Goal: Use online tool/utility: Utilize a website feature to perform a specific function

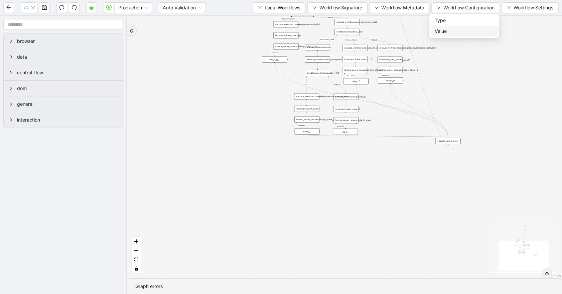
click at [440, 28] on span "Value" at bounding box center [464, 30] width 59 height 7
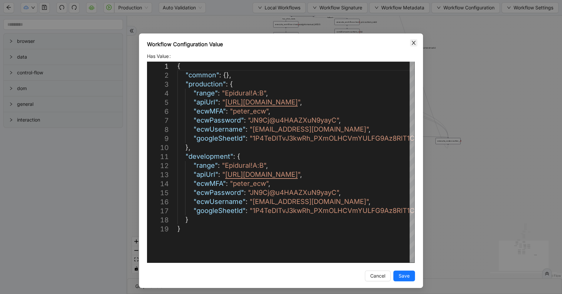
click at [413, 43] on icon "close" at bounding box center [413, 42] width 5 height 5
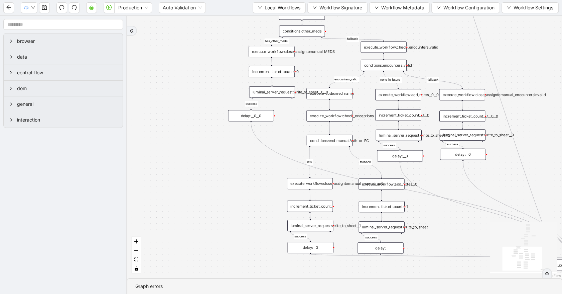
drag, startPoint x: 296, startPoint y: 79, endPoint x: 292, endPoint y: 122, distance: 43.3
click at [292, 122] on div "has_other_meds success success end success success success old fallback fallbac…" at bounding box center [344, 147] width 435 height 262
click at [323, 114] on div "execute_workflow:check_exceptions" at bounding box center [330, 115] width 46 height 11
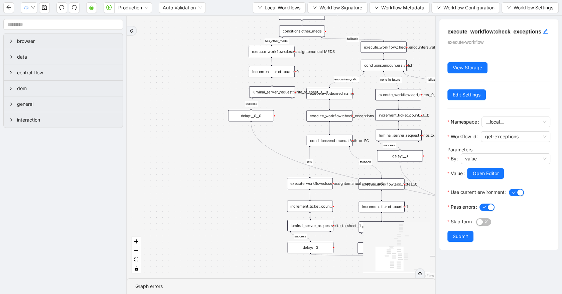
click at [321, 143] on div "conditions:end_manualAuth_or_FC" at bounding box center [330, 140] width 46 height 11
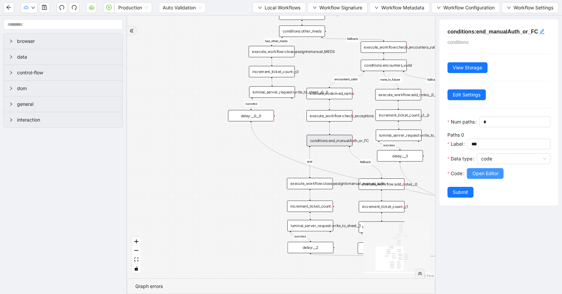
click at [479, 177] on span "Open Editor" at bounding box center [486, 173] width 26 height 7
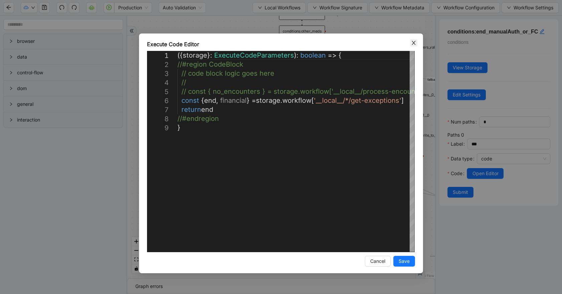
click at [412, 45] on span "Close" at bounding box center [413, 42] width 7 height 7
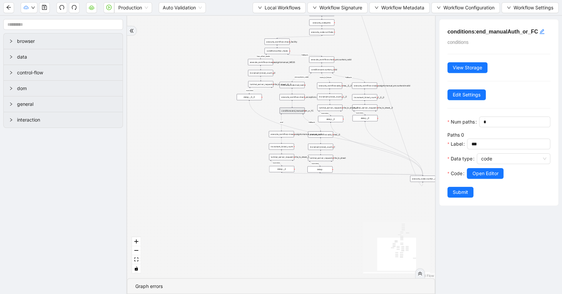
drag, startPoint x: 255, startPoint y: 165, endPoint x: 204, endPoint y: 90, distance: 90.6
click at [204, 90] on div "has_other_meds success success end success success success old fallback fallbac…" at bounding box center [281, 147] width 308 height 262
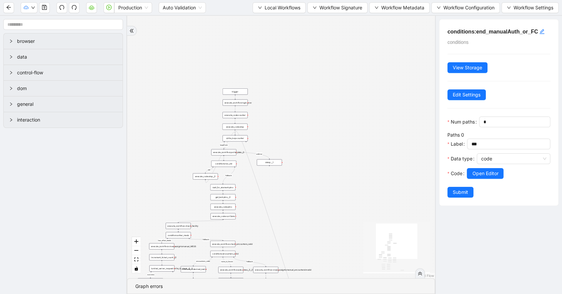
drag, startPoint x: 362, startPoint y: 72, endPoint x: 364, endPoint y: 208, distance: 135.8
click at [364, 208] on div "has_other_meds success success end success success success old fallback fallbac…" at bounding box center [281, 147] width 308 height 262
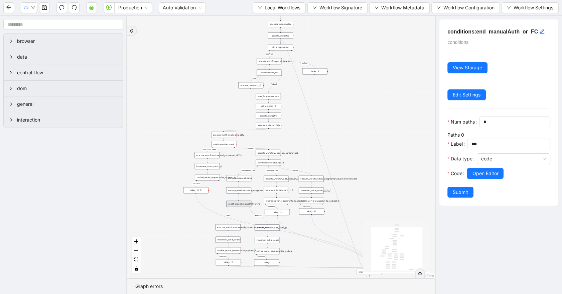
drag, startPoint x: 364, startPoint y: 208, endPoint x: 435, endPoint y: 75, distance: 150.3
click at [435, 76] on div "has_other_meds success success end success success success old fallback fallbac…" at bounding box center [281, 147] width 308 height 262
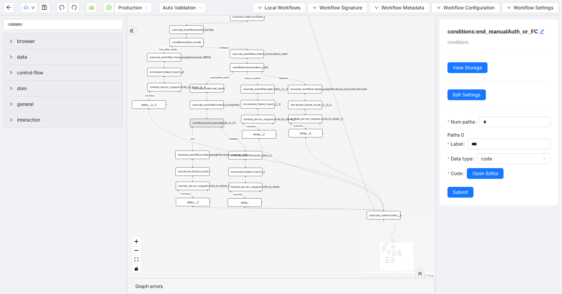
drag, startPoint x: 392, startPoint y: 100, endPoint x: 367, endPoint y: 25, distance: 78.7
click at [368, 27] on div "has_other_meds success success end success success success old fallback fallbac…" at bounding box center [281, 147] width 308 height 262
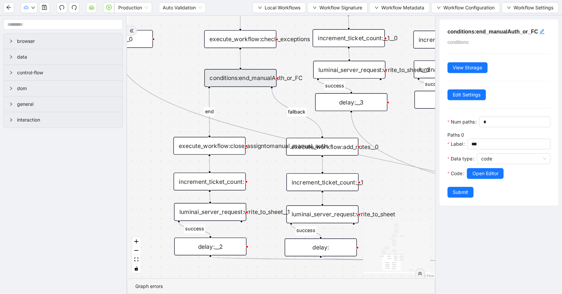
click at [235, 218] on div "luminai_server_request:write_to_sheet__1" at bounding box center [210, 212] width 72 height 18
click at [228, 211] on div "luminai_server_request:write_to_sheet__1" at bounding box center [210, 211] width 72 height 18
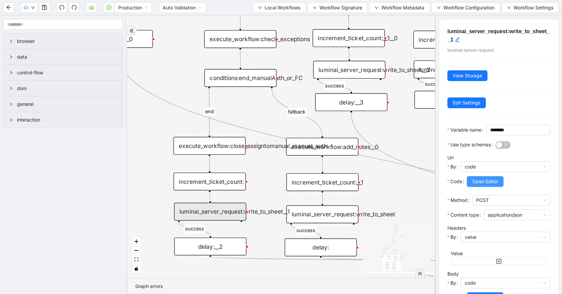
click at [474, 185] on span "Open Editor" at bounding box center [486, 181] width 26 height 7
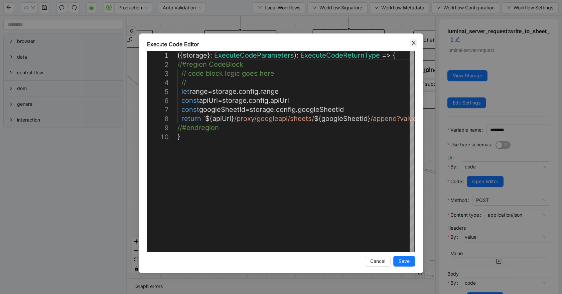
click at [415, 43] on icon "close" at bounding box center [413, 42] width 5 height 5
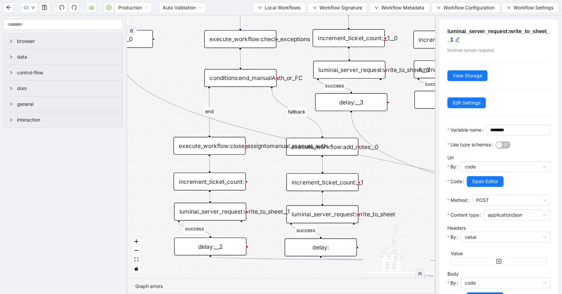
click at [337, 214] on div "luminai_server_request:write_to_sheet" at bounding box center [323, 214] width 72 height 18
click at [498, 185] on span "Open Editor" at bounding box center [486, 181] width 26 height 7
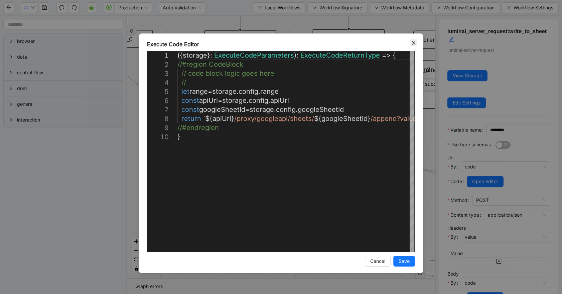
click at [411, 44] on span "Close" at bounding box center [413, 42] width 7 height 7
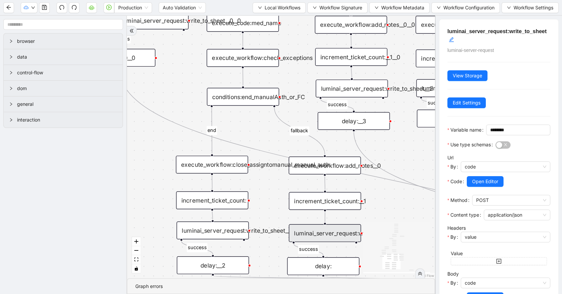
click at [251, 97] on div "conditions:end_manualAuth_or_FC" at bounding box center [243, 97] width 72 height 18
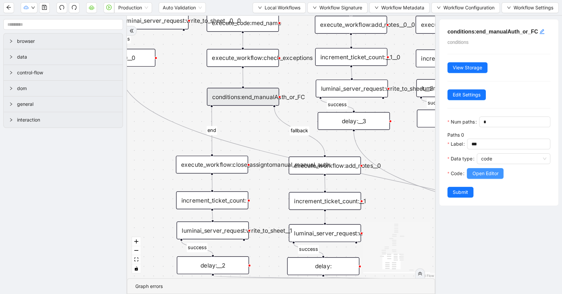
click at [475, 177] on span "Open Editor" at bounding box center [486, 173] width 26 height 7
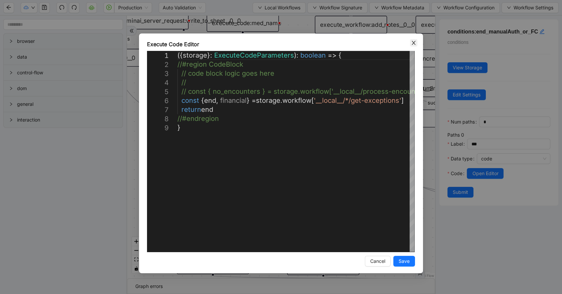
click at [416, 43] on icon "close" at bounding box center [413, 42] width 5 height 5
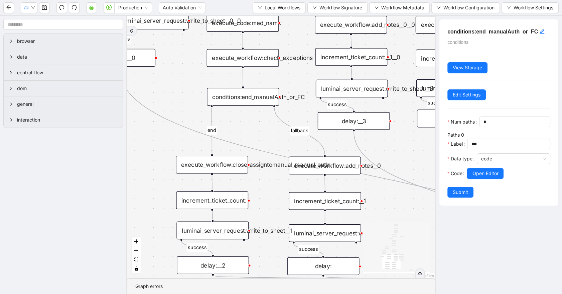
click at [240, 60] on div "execute_workflow:check_exceptions" at bounding box center [243, 58] width 72 height 18
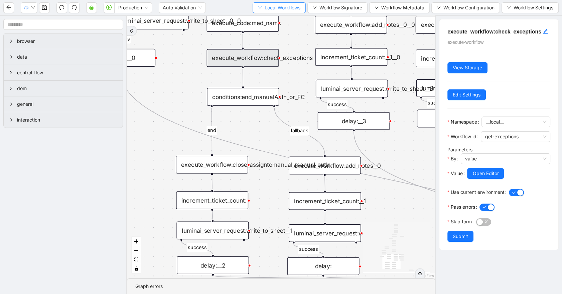
click at [287, 7] on span "Local Workflows" at bounding box center [283, 7] width 36 height 7
click at [278, 21] on span "Select" at bounding box center [276, 20] width 43 height 7
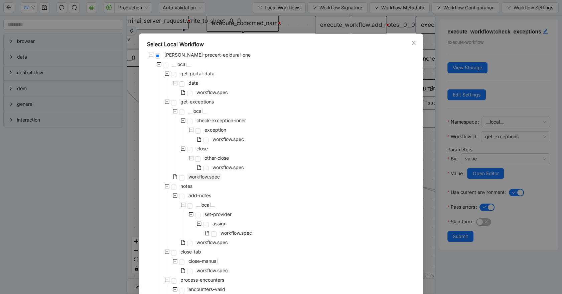
click at [207, 175] on span "workflow.spec" at bounding box center [204, 177] width 31 height 6
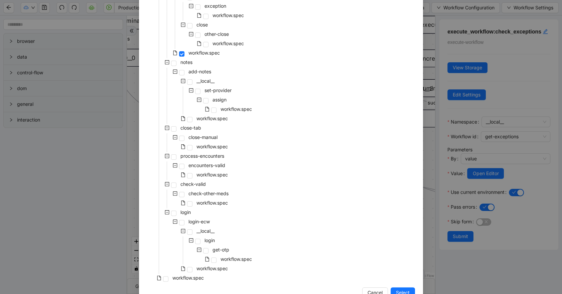
scroll to position [142, 0]
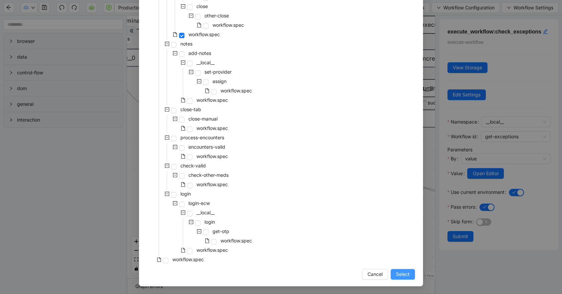
drag, startPoint x: 387, startPoint y: 274, endPoint x: 392, endPoint y: 274, distance: 4.7
click at [387, 274] on div "Cancel Select" at bounding box center [281, 274] width 268 height 11
click at [392, 274] on button "Select" at bounding box center [403, 274] width 24 height 11
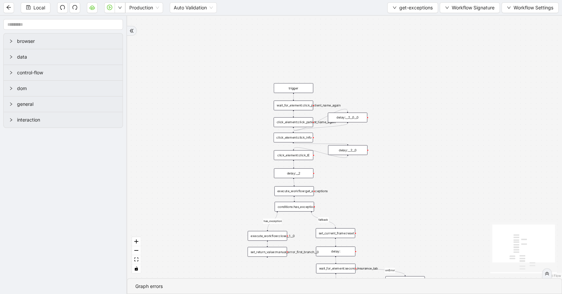
drag, startPoint x: 405, startPoint y: 228, endPoint x: 395, endPoint y: 74, distance: 154.5
click at [396, 75] on div "fallback has_exception onError trigger click_element:click_patient_name_again c…" at bounding box center [344, 147] width 435 height 262
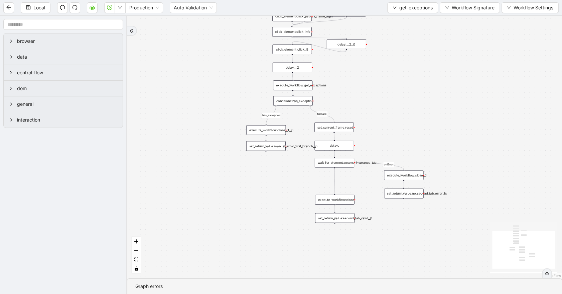
click at [281, 100] on div "conditions:has_exception" at bounding box center [293, 101] width 39 height 10
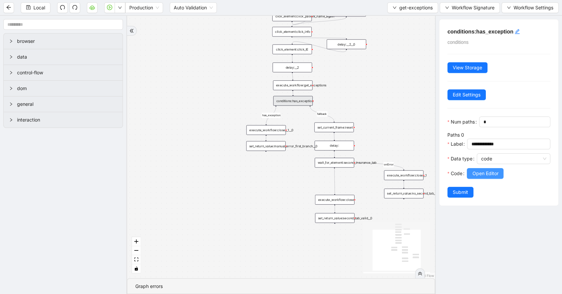
click at [474, 177] on span "Open Editor" at bounding box center [486, 173] width 26 height 7
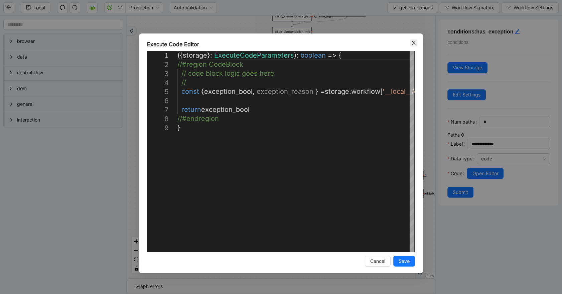
click at [414, 43] on icon "close" at bounding box center [413, 42] width 5 height 5
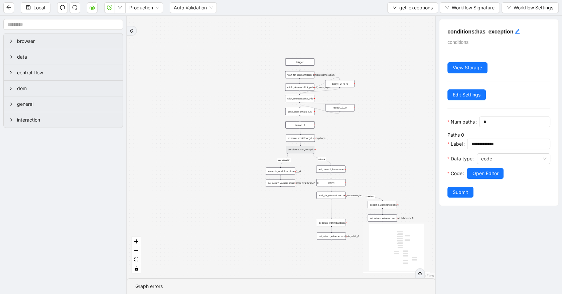
drag, startPoint x: 381, startPoint y: 108, endPoint x: 369, endPoint y: 140, distance: 34.4
click at [378, 142] on div "fallback has_exception onError trigger click_element:click_patient_name_again c…" at bounding box center [281, 147] width 308 height 262
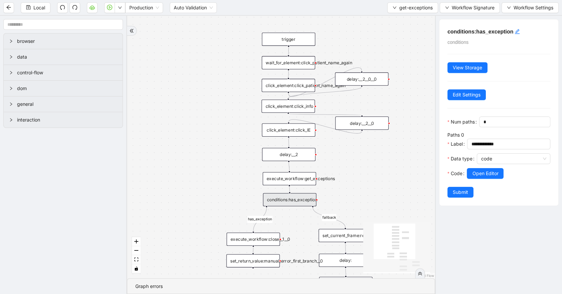
drag, startPoint x: 362, startPoint y: 194, endPoint x: 356, endPoint y: 170, distance: 24.9
click at [357, 170] on div "fallback has_exception onError trigger click_element:click_patient_name_again c…" at bounding box center [281, 147] width 308 height 262
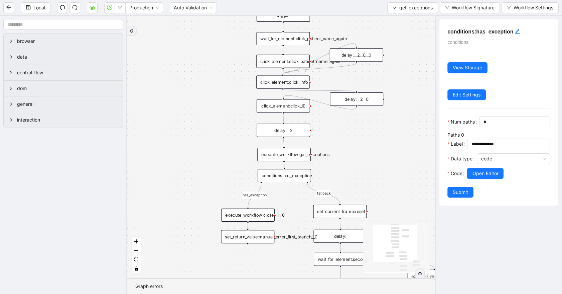
click at [294, 153] on div "execute_workflow:get_exceptions" at bounding box center [284, 154] width 54 height 13
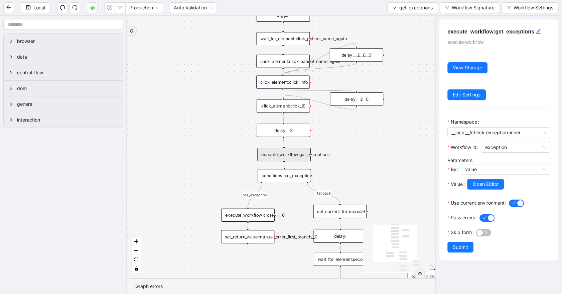
click at [300, 178] on div "conditions:has_exception" at bounding box center [285, 175] width 54 height 13
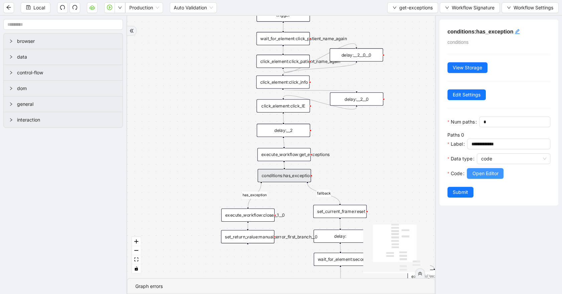
click at [502, 179] on button "Open Editor" at bounding box center [485, 173] width 37 height 11
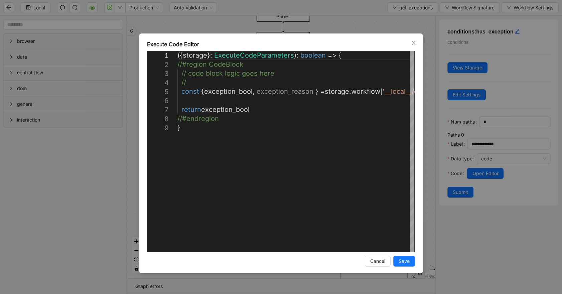
click at [413, 42] on icon "close" at bounding box center [413, 42] width 5 height 5
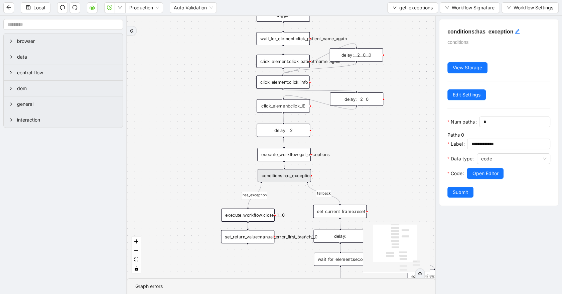
click at [236, 242] on div "set_return_value:manual_error_first_branch__0" at bounding box center [248, 236] width 54 height 13
click at [243, 236] on div "set_return_value:manual_error_first_branch__0" at bounding box center [248, 235] width 54 height 13
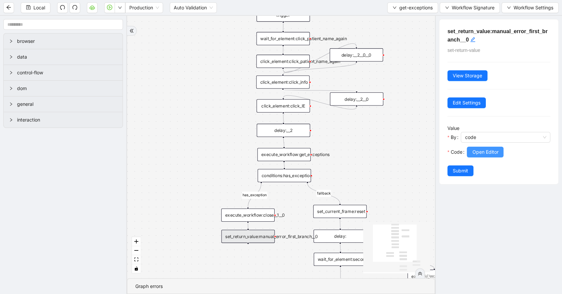
click at [493, 149] on span "Open Editor" at bounding box center [486, 151] width 26 height 7
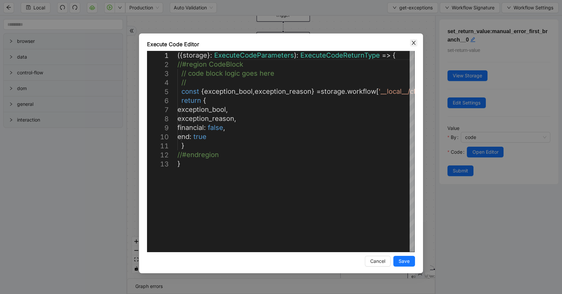
click at [411, 43] on icon "close" at bounding box center [413, 42] width 5 height 5
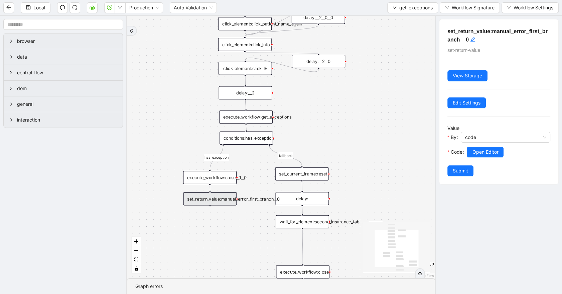
drag, startPoint x: 321, startPoint y: 166, endPoint x: 304, endPoint y: 83, distance: 84.7
click at [306, 90] on div "fallback has_exception onError trigger click_element:click_patient_name_again c…" at bounding box center [281, 147] width 308 height 262
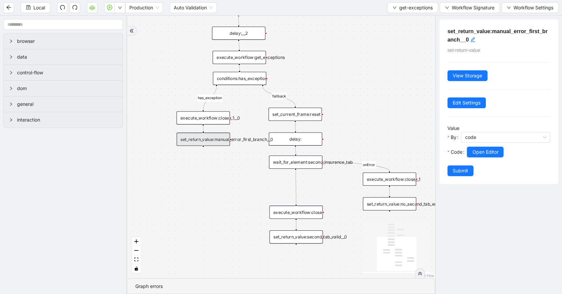
drag, startPoint x: 348, startPoint y: 129, endPoint x: 346, endPoint y: 117, distance: 12.1
click at [346, 117] on div "fallback has_exception onError trigger click_element:click_patient_name_again c…" at bounding box center [281, 147] width 308 height 262
click at [252, 80] on div "conditions:has_exception" at bounding box center [240, 77] width 54 height 13
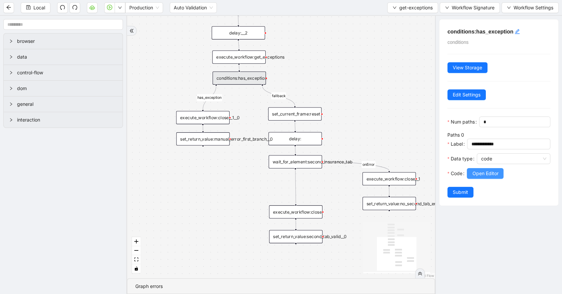
click at [477, 177] on span "Open Editor" at bounding box center [486, 173] width 26 height 7
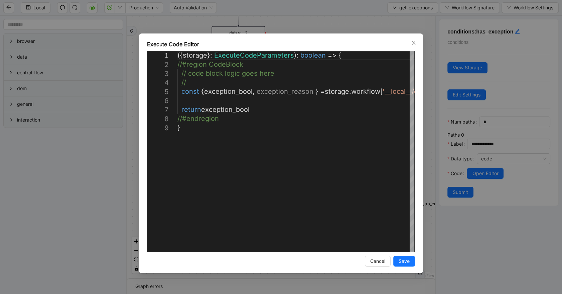
drag, startPoint x: 411, startPoint y: 43, endPoint x: 409, endPoint y: 51, distance: 8.7
click at [412, 43] on icon "close" at bounding box center [413, 42] width 5 height 5
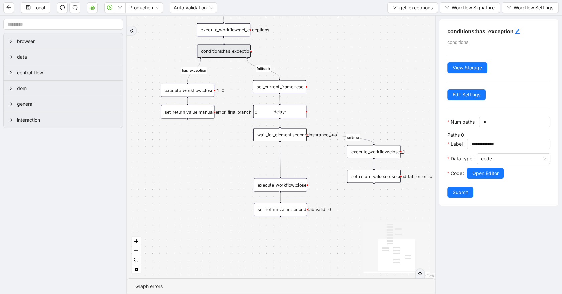
drag, startPoint x: 222, startPoint y: 194, endPoint x: 205, endPoint y: 163, distance: 35.0
click at [205, 163] on div "fallback has_exception onError trigger click_element:click_patient_name_again c…" at bounding box center [281, 147] width 308 height 262
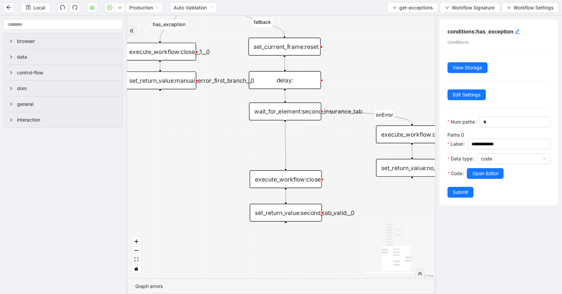
drag, startPoint x: 398, startPoint y: 187, endPoint x: 350, endPoint y: 179, distance: 48.5
click at [350, 179] on div "fallback has_exception onError trigger click_element:click_patient_name_again c…" at bounding box center [281, 147] width 308 height 262
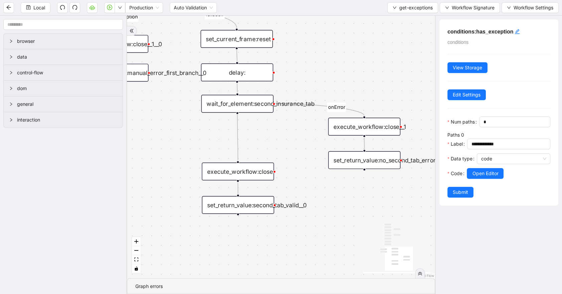
click at [372, 154] on div "set_return_value:no_second_tab_error_fc" at bounding box center [364, 160] width 72 height 18
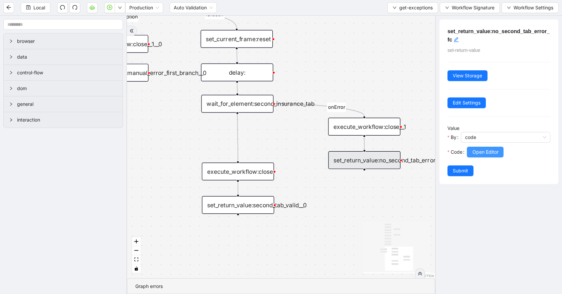
click at [490, 154] on span "Open Editor" at bounding box center [486, 151] width 26 height 7
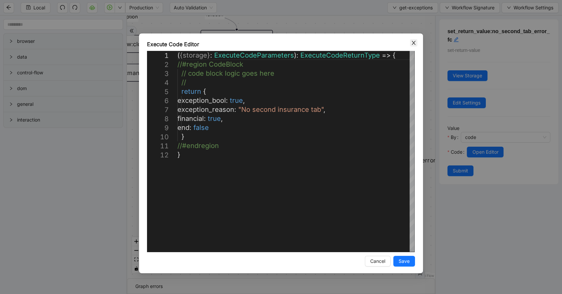
click at [414, 42] on icon "close" at bounding box center [414, 43] width 4 height 4
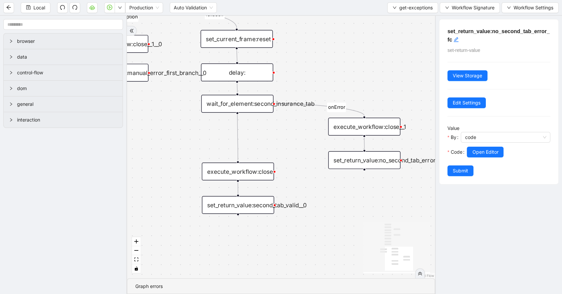
click at [268, 204] on div "set_return_value:second_tab_valid__0" at bounding box center [238, 205] width 72 height 18
click at [497, 153] on span "Open Editor" at bounding box center [486, 151] width 26 height 7
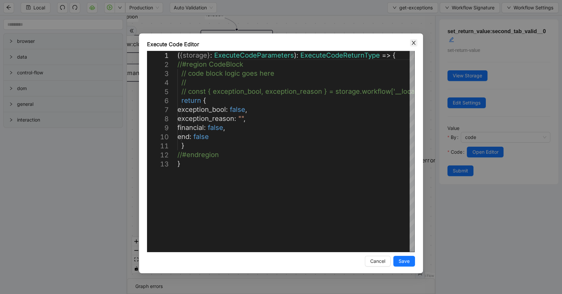
click at [413, 43] on icon "close" at bounding box center [413, 42] width 5 height 5
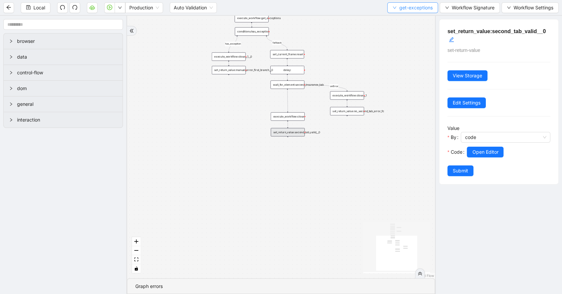
click at [410, 9] on span "get-exceptions" at bounding box center [416, 7] width 33 height 7
click at [408, 18] on span "Select" at bounding box center [412, 20] width 40 height 7
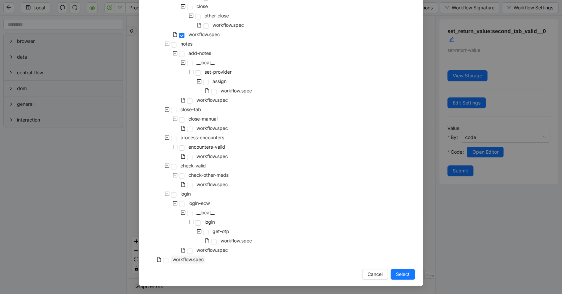
click at [191, 256] on span "workflow.spec" at bounding box center [188, 259] width 31 height 6
click at [405, 270] on button "Select" at bounding box center [403, 274] width 24 height 11
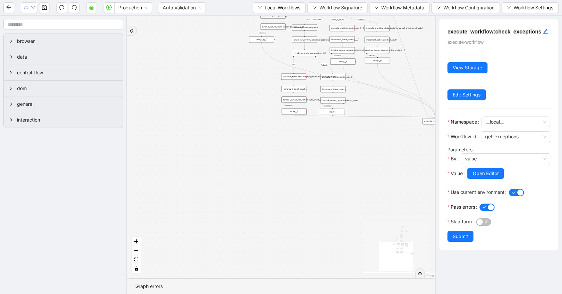
drag, startPoint x: 273, startPoint y: 135, endPoint x: 306, endPoint y: 152, distance: 37.1
click at [306, 152] on div "has_other_meds success success end success success success old fallback fallbac…" at bounding box center [281, 147] width 308 height 262
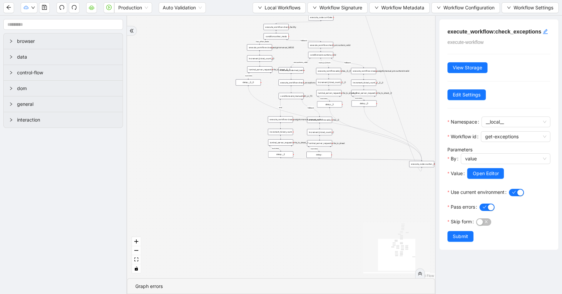
drag, startPoint x: 224, startPoint y: 68, endPoint x: 210, endPoint y: 110, distance: 44.8
click at [210, 110] on div "has_other_meds success success end success success success old fallback fallbac…" at bounding box center [281, 147] width 308 height 262
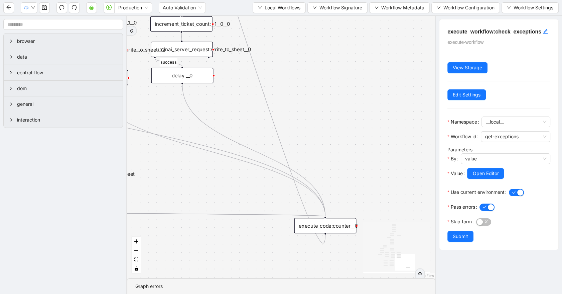
drag, startPoint x: 301, startPoint y: 114, endPoint x: 4, endPoint y: 86, distance: 298.6
click at [4, 86] on section "browser data control-flow dom general interaction has_other_meds success succes…" at bounding box center [281, 155] width 562 height 278
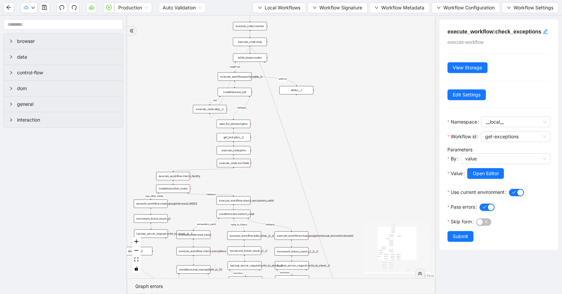
drag, startPoint x: 322, startPoint y: 111, endPoint x: 396, endPoint y: 273, distance: 178.2
click at [397, 274] on div "has_other_meds success success end success success success old fallback fallbac…" at bounding box center [281, 147] width 308 height 262
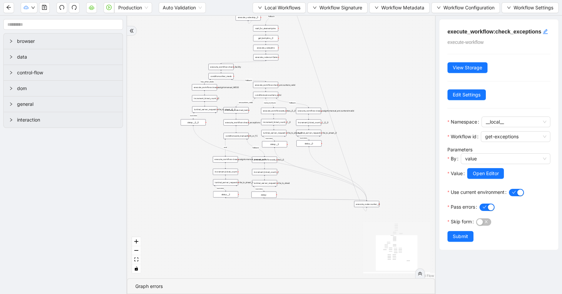
drag, startPoint x: 315, startPoint y: 157, endPoint x: 351, endPoint y: 48, distance: 114.7
click at [351, 49] on div "has_other_meds success success end success success success old fallback fallbac…" at bounding box center [281, 147] width 308 height 262
click at [297, 6] on span "Local Workflows" at bounding box center [283, 7] width 36 height 7
click at [297, 20] on span "Select" at bounding box center [276, 20] width 43 height 7
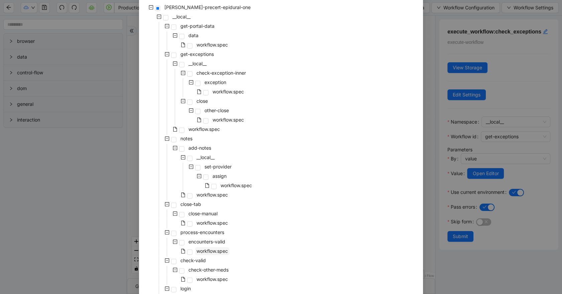
scroll to position [33, 0]
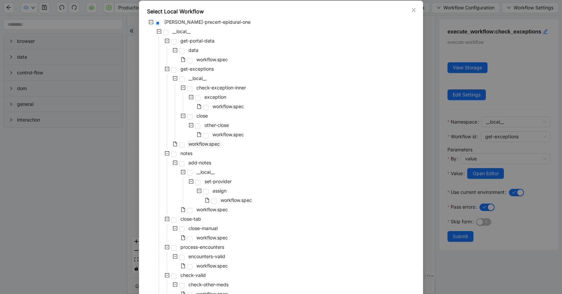
click at [216, 143] on span "workflow.spec" at bounding box center [204, 144] width 31 height 6
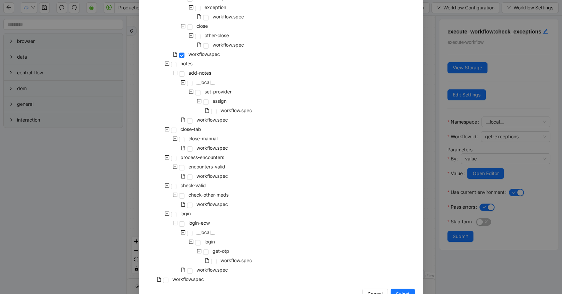
scroll to position [142, 0]
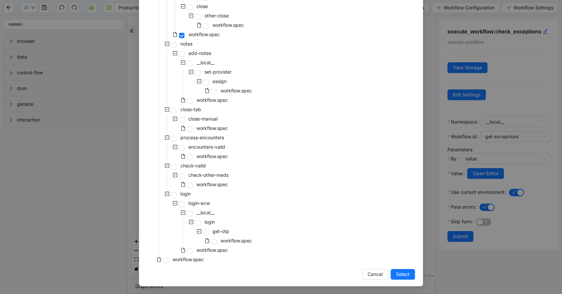
drag, startPoint x: 402, startPoint y: 275, endPoint x: 360, endPoint y: 205, distance: 81.3
click at [401, 274] on span "Select" at bounding box center [403, 273] width 14 height 7
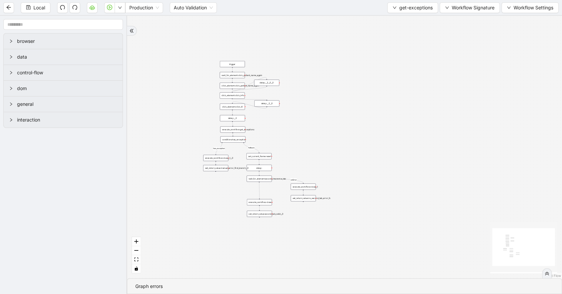
drag, startPoint x: 307, startPoint y: 177, endPoint x: 310, endPoint y: 123, distance: 53.2
click at [310, 126] on div "fallback has_exception onError trigger click_element:click_patient_name_again c…" at bounding box center [344, 147] width 435 height 262
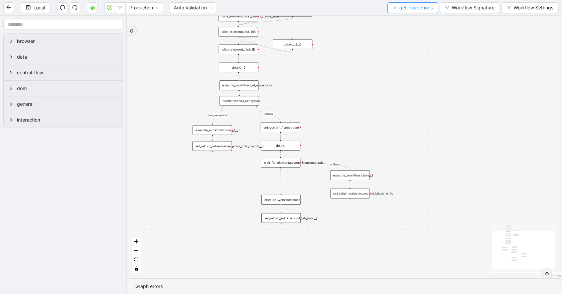
click at [415, 5] on span "get-exceptions" at bounding box center [416, 7] width 33 height 7
drag, startPoint x: 418, startPoint y: 19, endPoint x: 408, endPoint y: 29, distance: 14.4
click at [418, 20] on span "Select" at bounding box center [412, 20] width 40 height 7
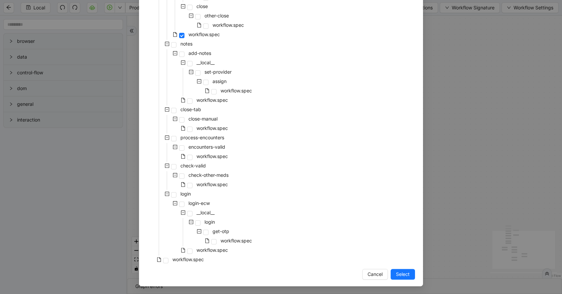
scroll to position [69, 0]
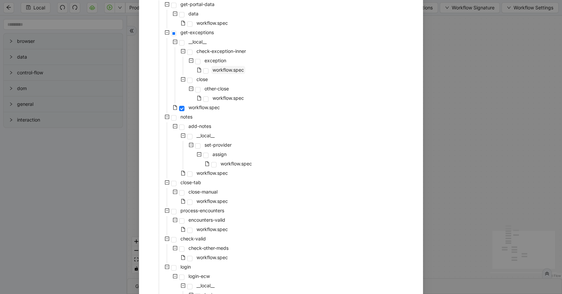
click at [229, 70] on span "workflow.spec" at bounding box center [228, 70] width 31 height 6
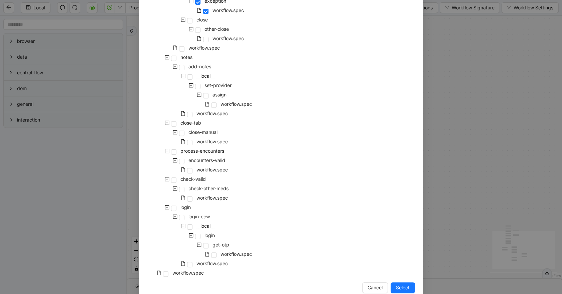
scroll to position [142, 0]
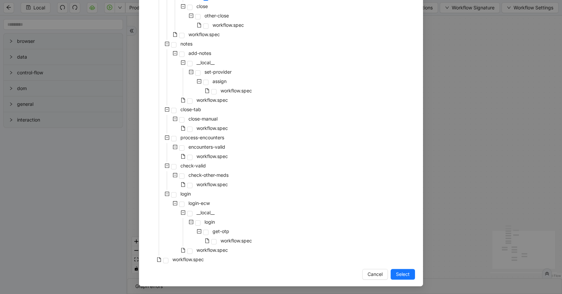
drag, startPoint x: 402, startPoint y: 275, endPoint x: 326, endPoint y: 261, distance: 77.2
click at [402, 274] on span "Select" at bounding box center [403, 273] width 14 height 7
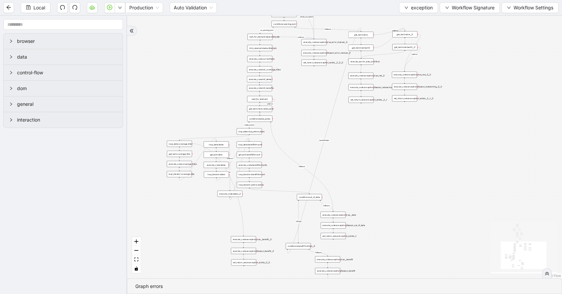
drag, startPoint x: 453, startPoint y: 125, endPoint x: 486, endPoint y: 17, distance: 112.5
click at [486, 17] on div "no_warning_text fallback fallback table_exists fallback whole_exception fallbac…" at bounding box center [344, 147] width 435 height 262
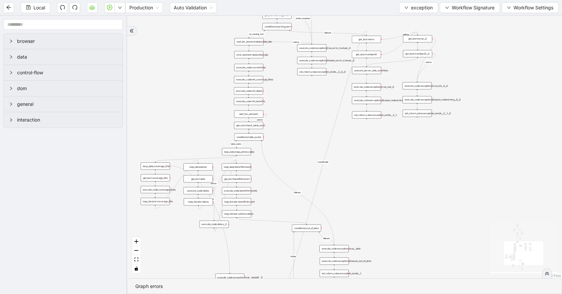
drag, startPoint x: 297, startPoint y: 215, endPoint x: 283, endPoint y: 260, distance: 46.8
click at [283, 260] on div "no_warning_text fallback fallback table_exists fallback whole_exception fallbac…" at bounding box center [344, 147] width 435 height 262
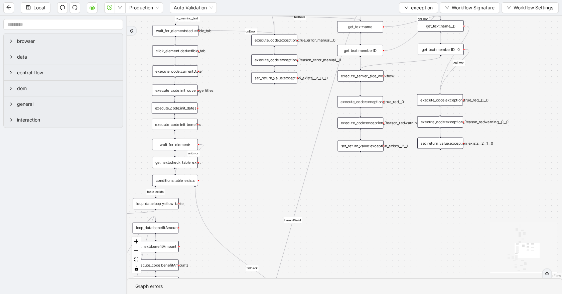
click at [379, 105] on div "execute_code:exception_true_red__0" at bounding box center [360, 101] width 46 height 11
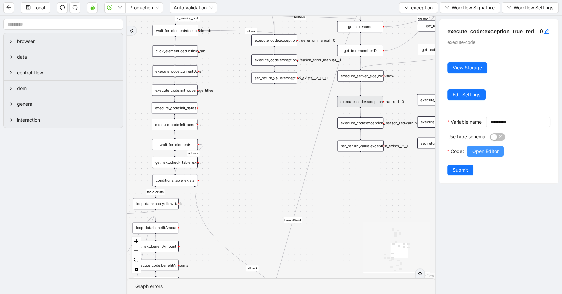
click at [477, 155] on span "Open Editor" at bounding box center [486, 150] width 26 height 7
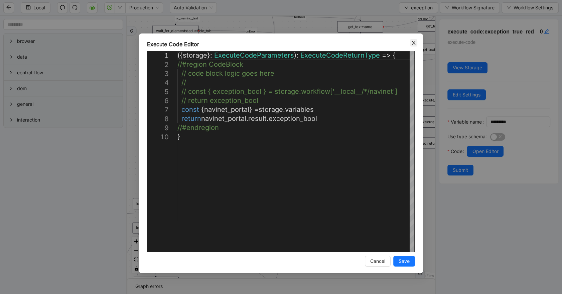
click at [415, 41] on icon "close" at bounding box center [413, 42] width 5 height 5
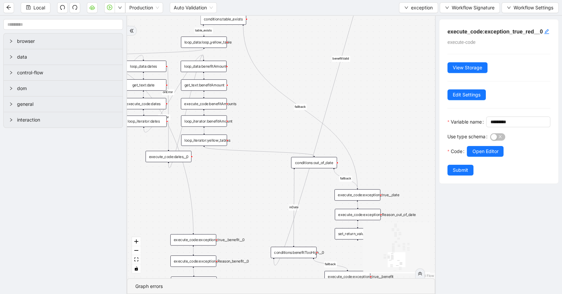
drag, startPoint x: 287, startPoint y: 137, endPoint x: 337, endPoint y: -26, distance: 169.9
click at [337, 0] on html "Local Production Auto Validation exception Workflow Signature Workflow Settings…" at bounding box center [281, 147] width 562 height 294
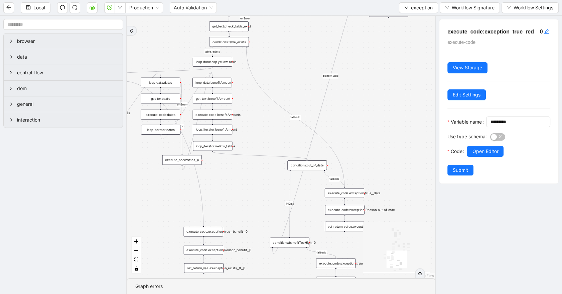
click at [320, 168] on div "conditions:out_of_date" at bounding box center [307, 165] width 39 height 10
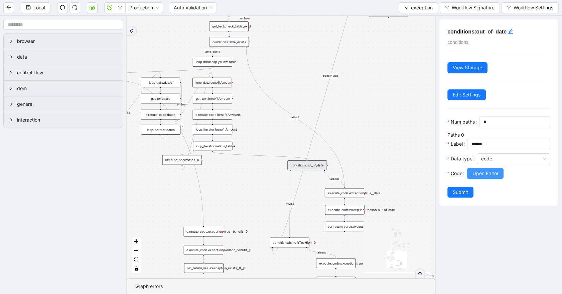
click at [489, 177] on span "Open Editor" at bounding box center [486, 173] width 26 height 7
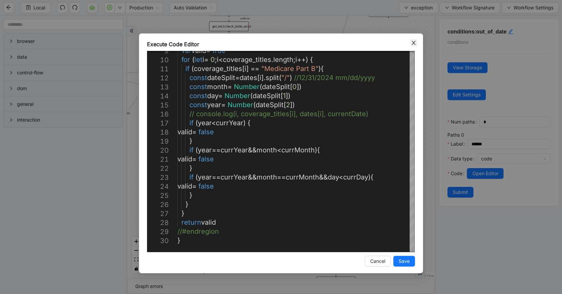
click at [412, 41] on icon "close" at bounding box center [413, 42] width 5 height 5
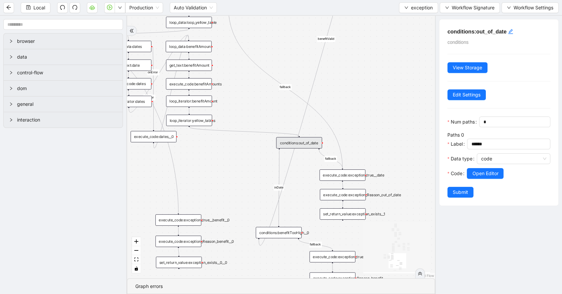
drag, startPoint x: 238, startPoint y: 247, endPoint x: 249, endPoint y: 214, distance: 35.1
click at [249, 214] on div "no_warning_text fallback fallback table_exists fallback whole_exception fallbac…" at bounding box center [281, 147] width 308 height 262
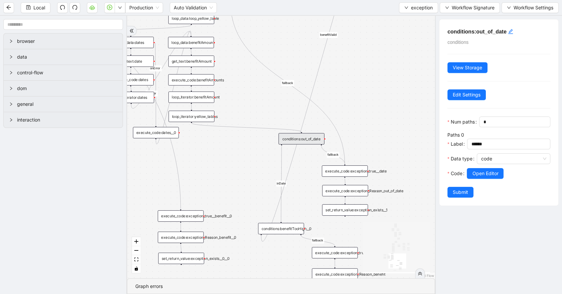
click at [274, 231] on div "conditions:benefitTooHigh__0" at bounding box center [281, 228] width 46 height 11
click at [488, 177] on span "Open Editor" at bounding box center [486, 173] width 26 height 7
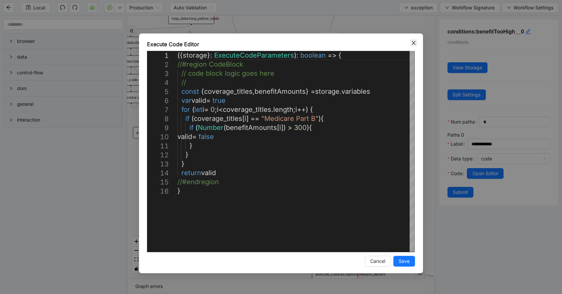
click at [414, 39] on span "Close" at bounding box center [413, 42] width 7 height 7
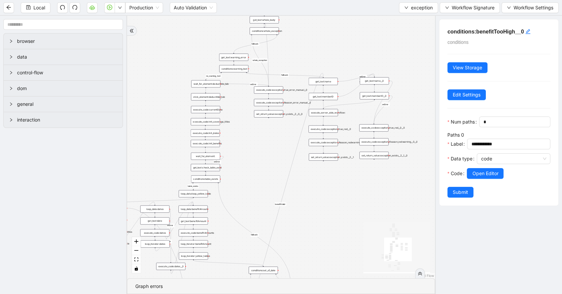
drag, startPoint x: 367, startPoint y: 89, endPoint x: 314, endPoint y: 214, distance: 135.6
click at [315, 218] on div "no_warning_text fallback fallback table_exists fallback whole_exception fallbac…" at bounding box center [281, 147] width 308 height 262
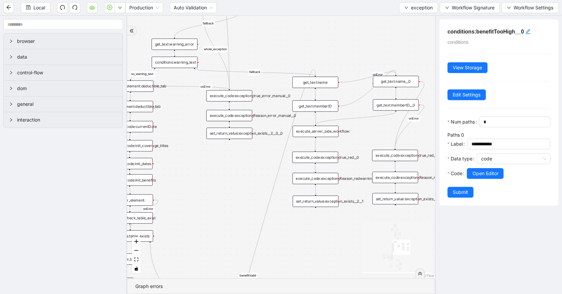
click at [331, 197] on div "set_return_value:exception_exists__2__1" at bounding box center [316, 200] width 46 height 11
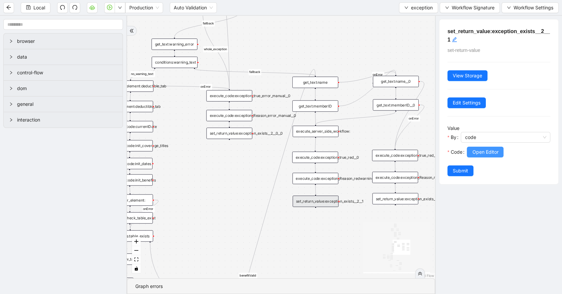
click at [479, 151] on span "Open Editor" at bounding box center [486, 151] width 26 height 7
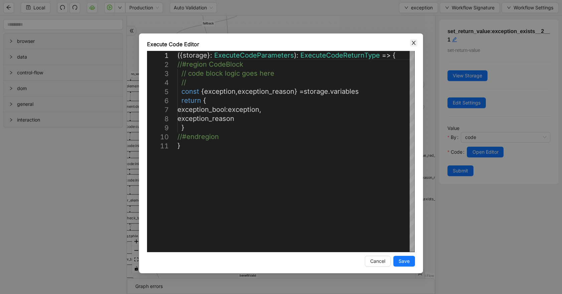
click at [413, 42] on icon "close" at bounding box center [414, 43] width 4 height 4
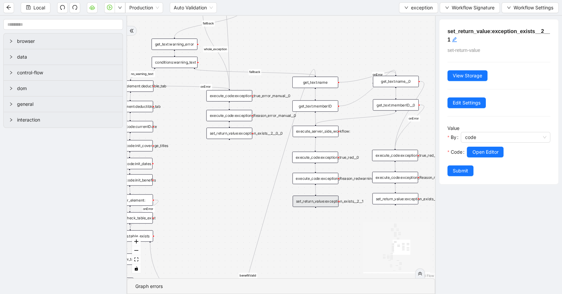
click at [324, 158] on div "execute_code:exception_true_red__0" at bounding box center [316, 156] width 46 height 11
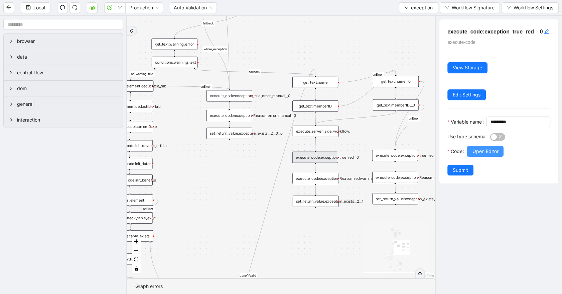
click at [475, 155] on span "Open Editor" at bounding box center [486, 150] width 26 height 7
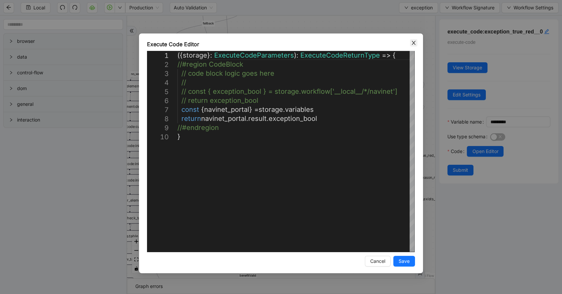
click at [413, 42] on icon "close" at bounding box center [413, 42] width 5 height 5
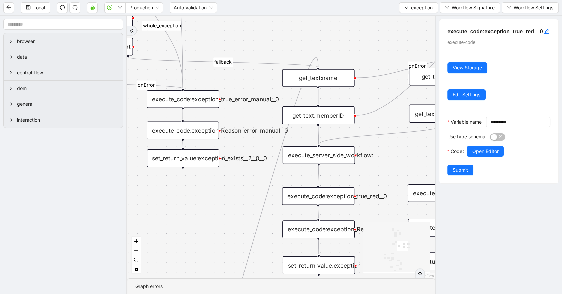
click at [319, 79] on div "get_text:name" at bounding box center [318, 78] width 72 height 18
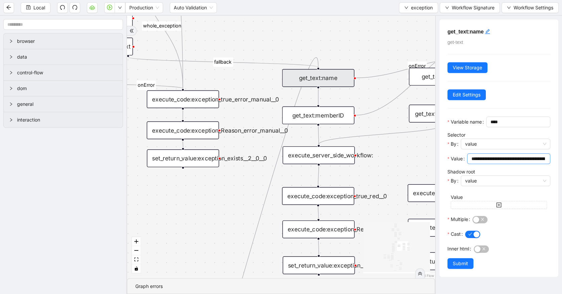
click at [502, 162] on input "**********" at bounding box center [509, 158] width 74 height 7
